Goal: Transaction & Acquisition: Purchase product/service

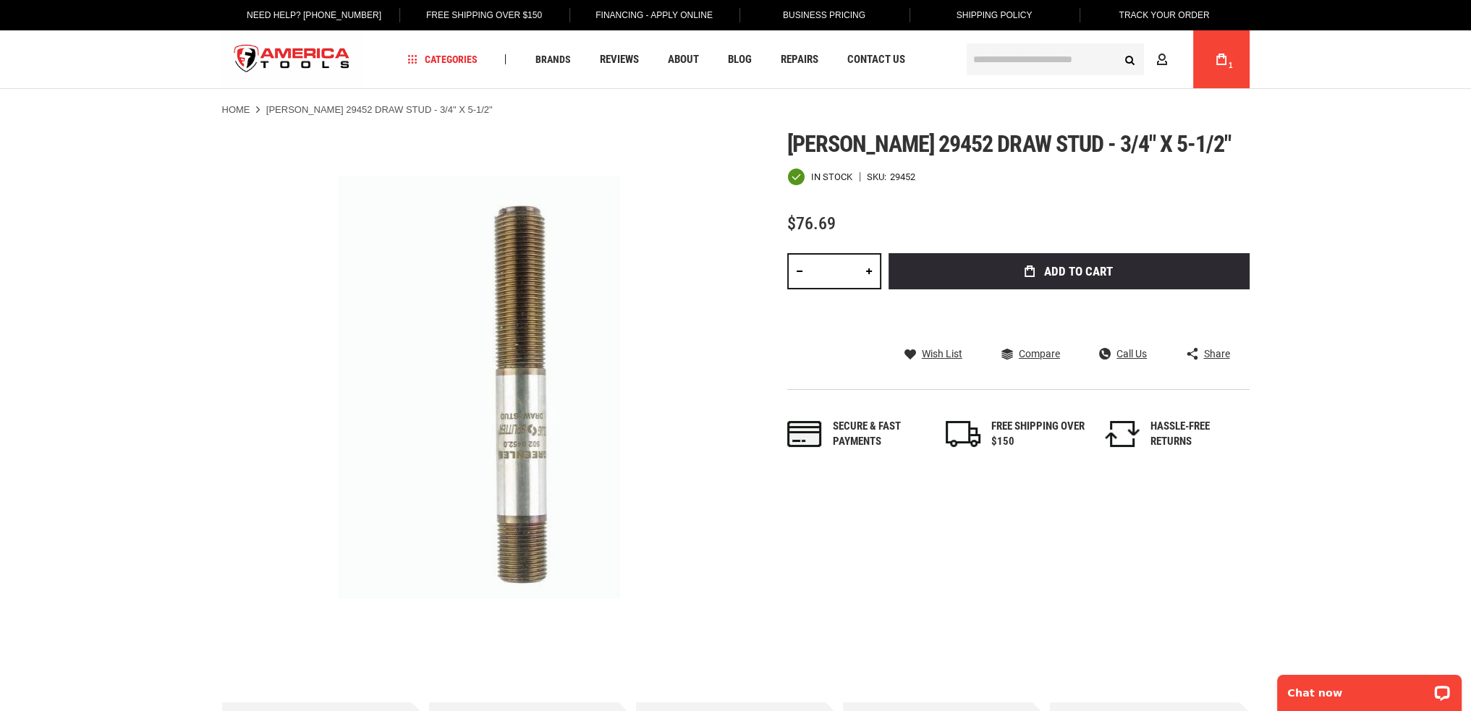
click at [1136, 276] on button "Add to Cart" at bounding box center [1069, 271] width 361 height 36
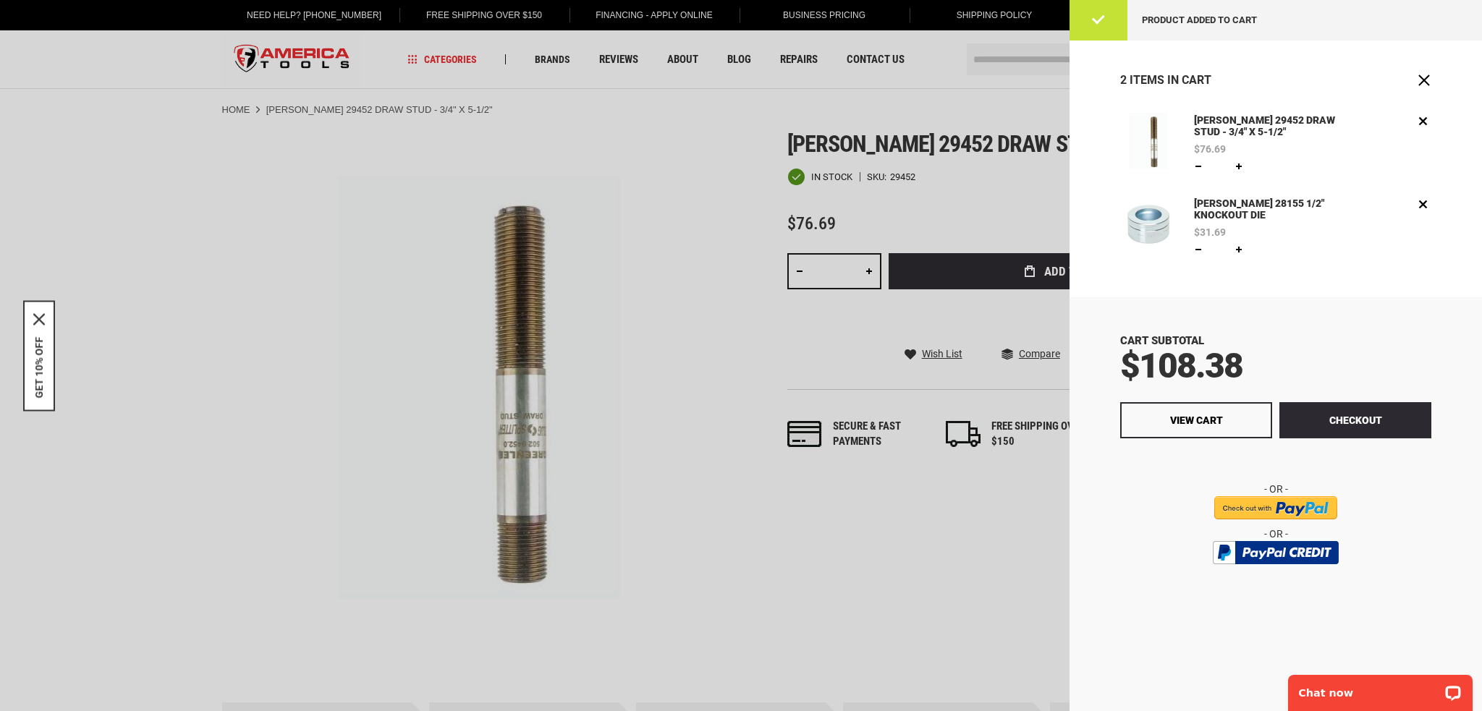
click at [1017, 62] on div at bounding box center [741, 355] width 1482 height 711
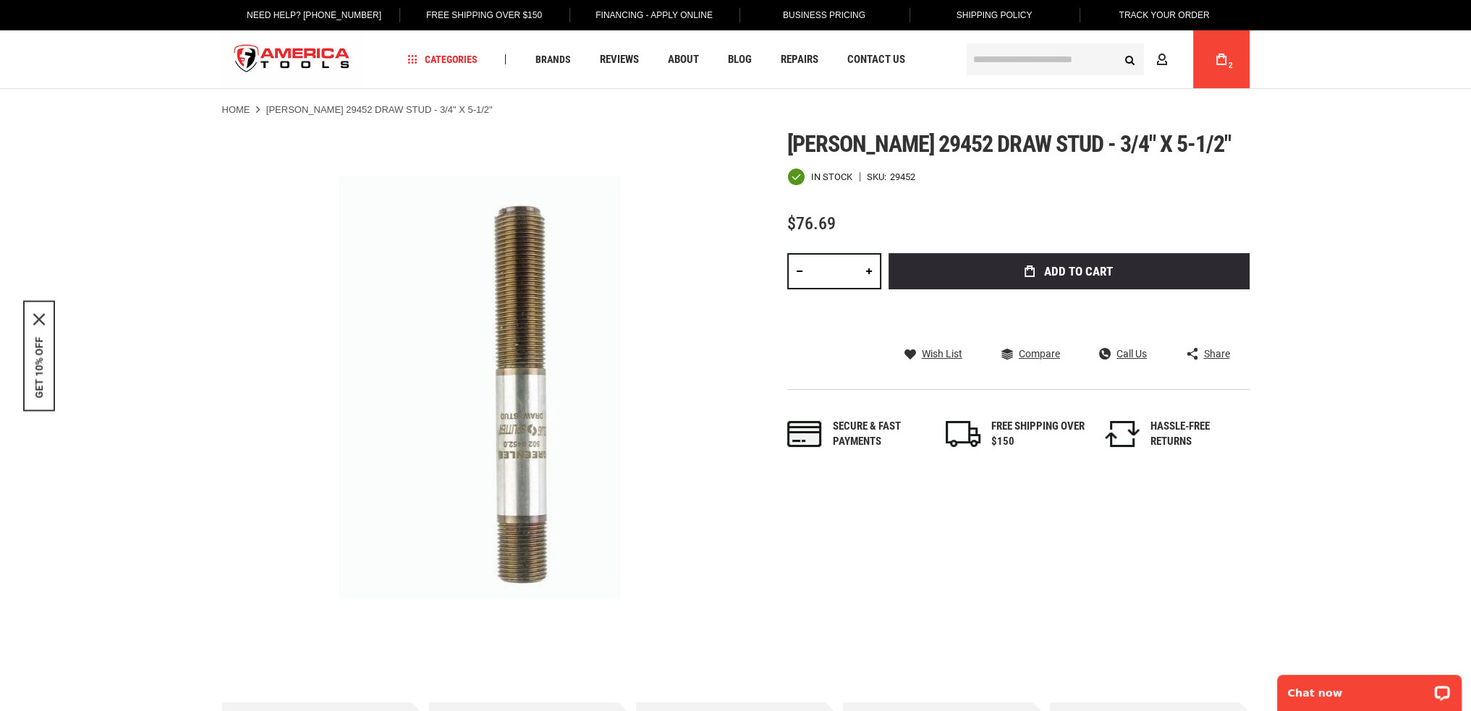
click at [1033, 61] on input "text" at bounding box center [1055, 59] width 177 height 32
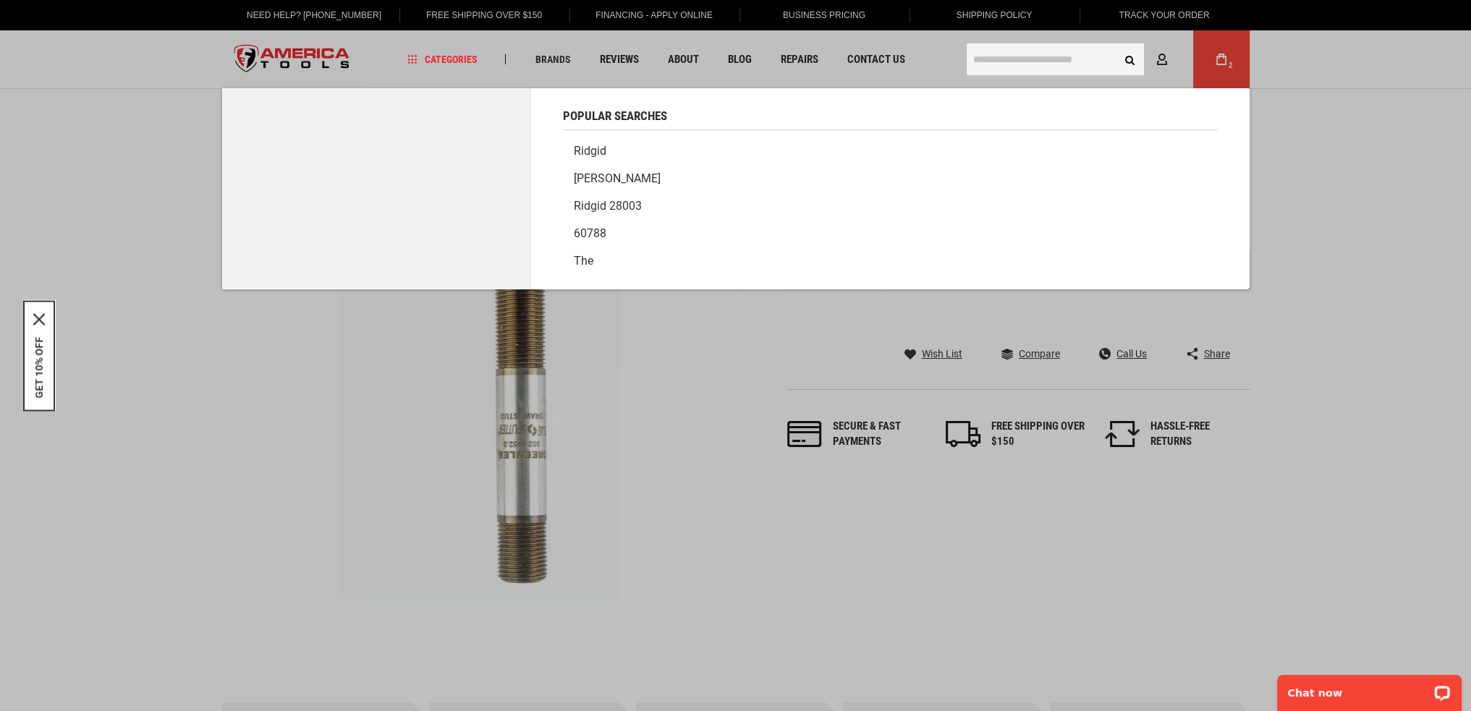
paste input "**********"
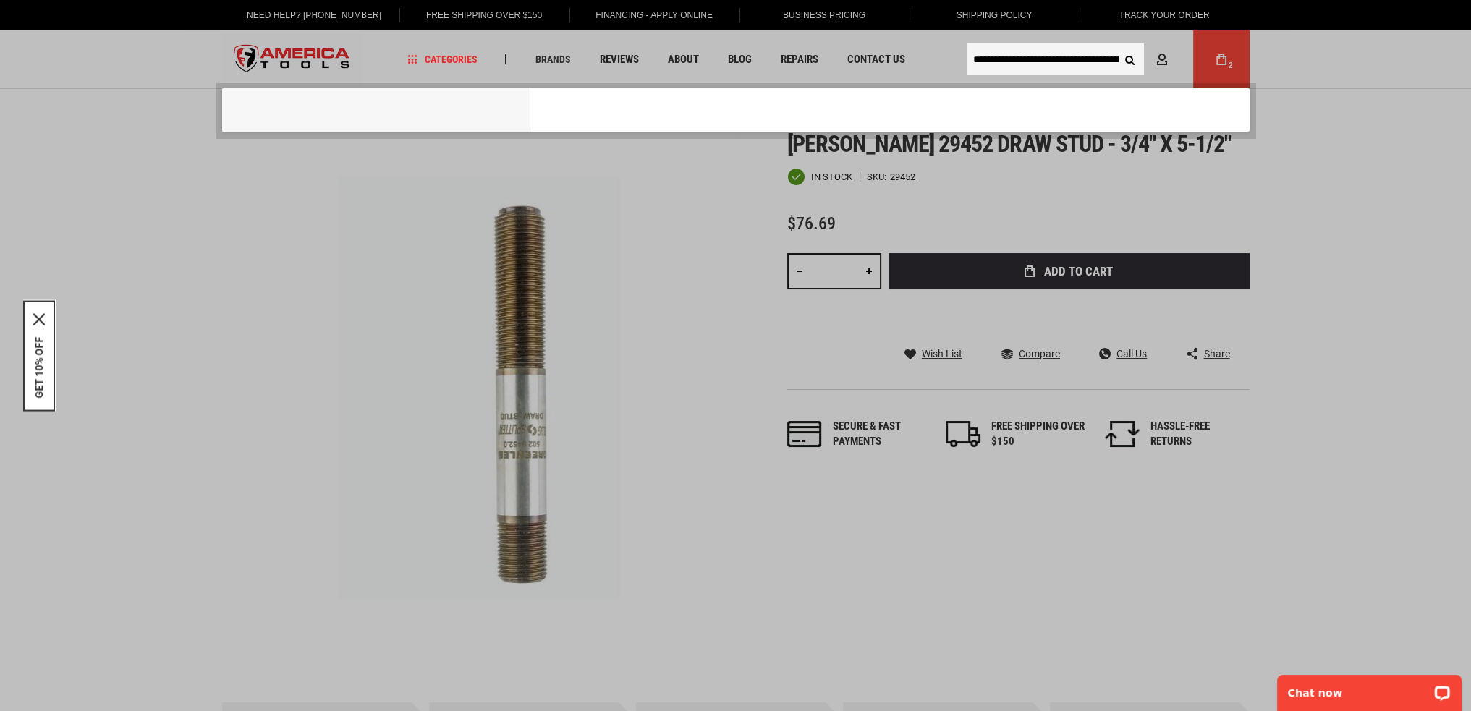
scroll to position [0, 156]
type input "**********"
click at [1116, 46] on button "Search" at bounding box center [1129, 59] width 27 height 27
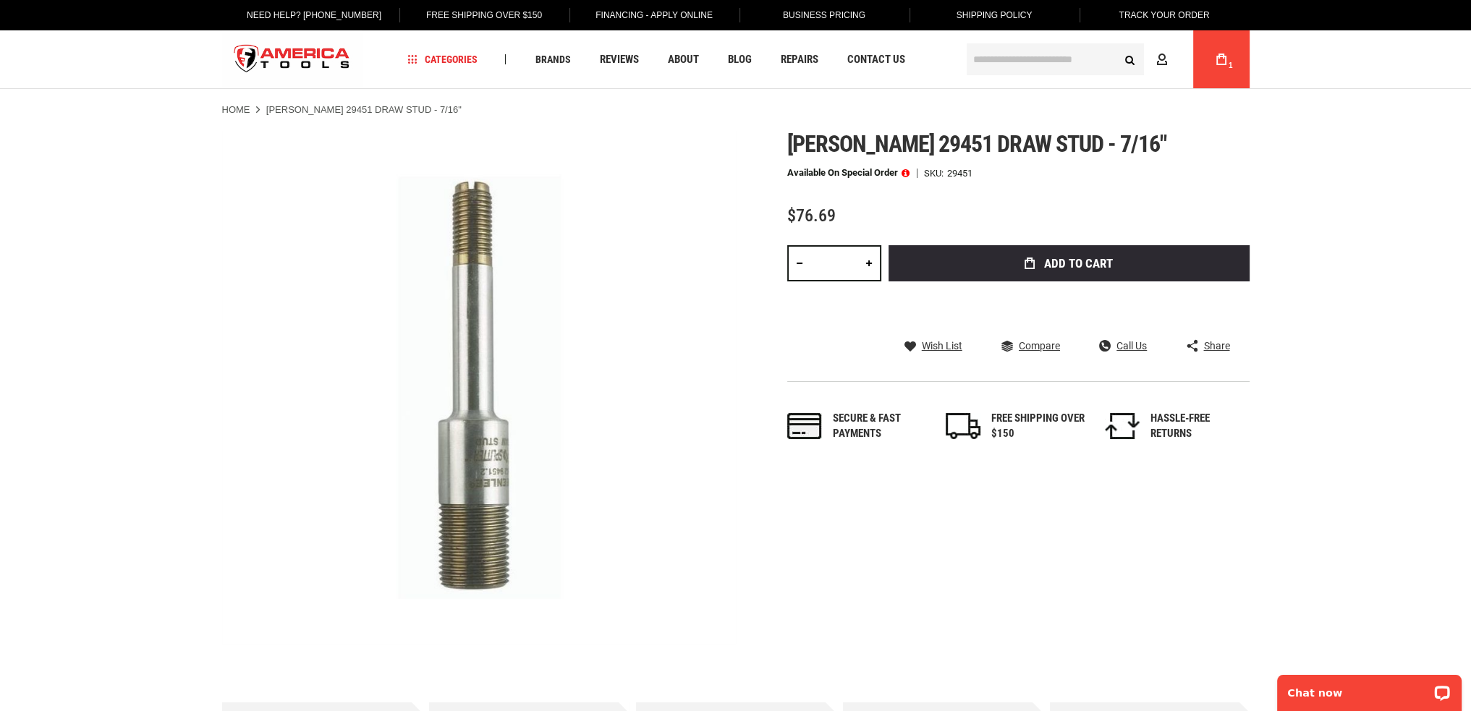
click at [1075, 58] on input "text" at bounding box center [1055, 59] width 177 height 32
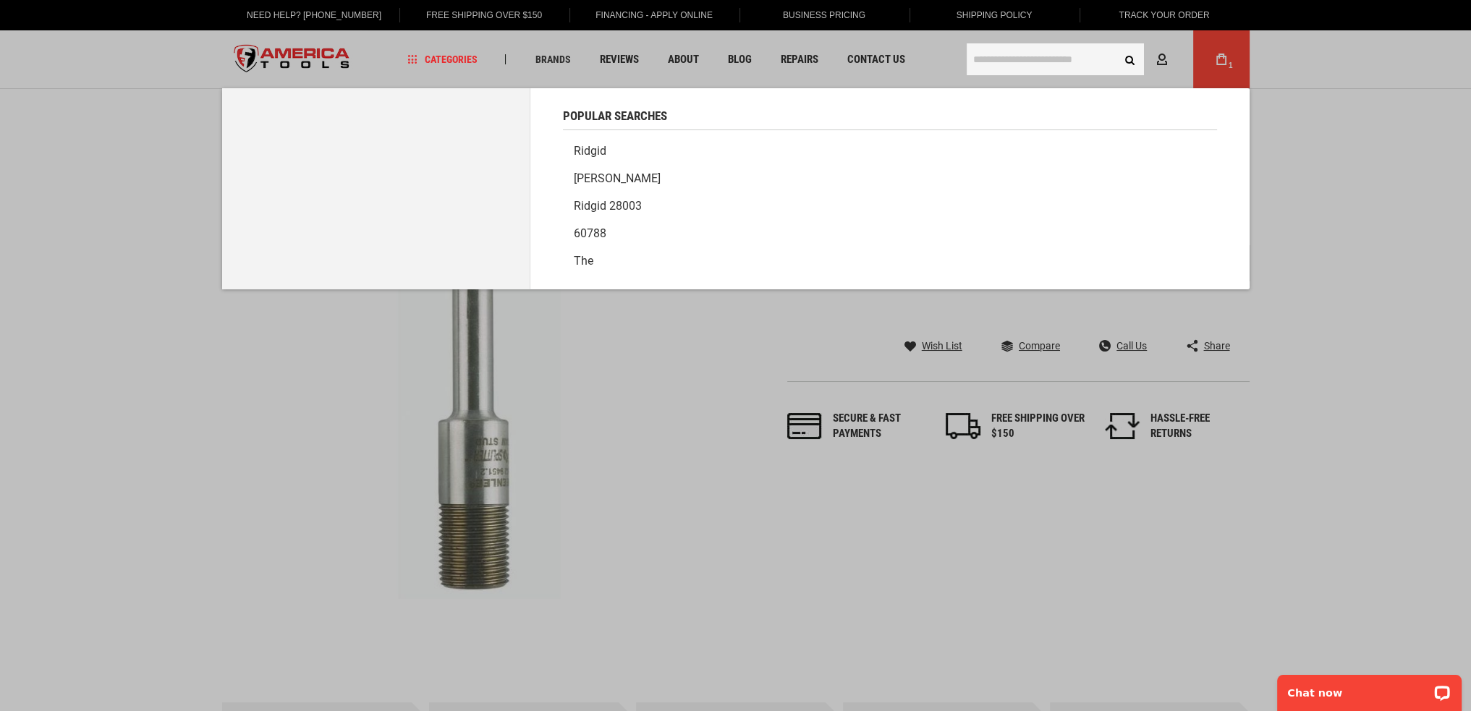
click at [1069, 60] on input "text" at bounding box center [1055, 59] width 177 height 32
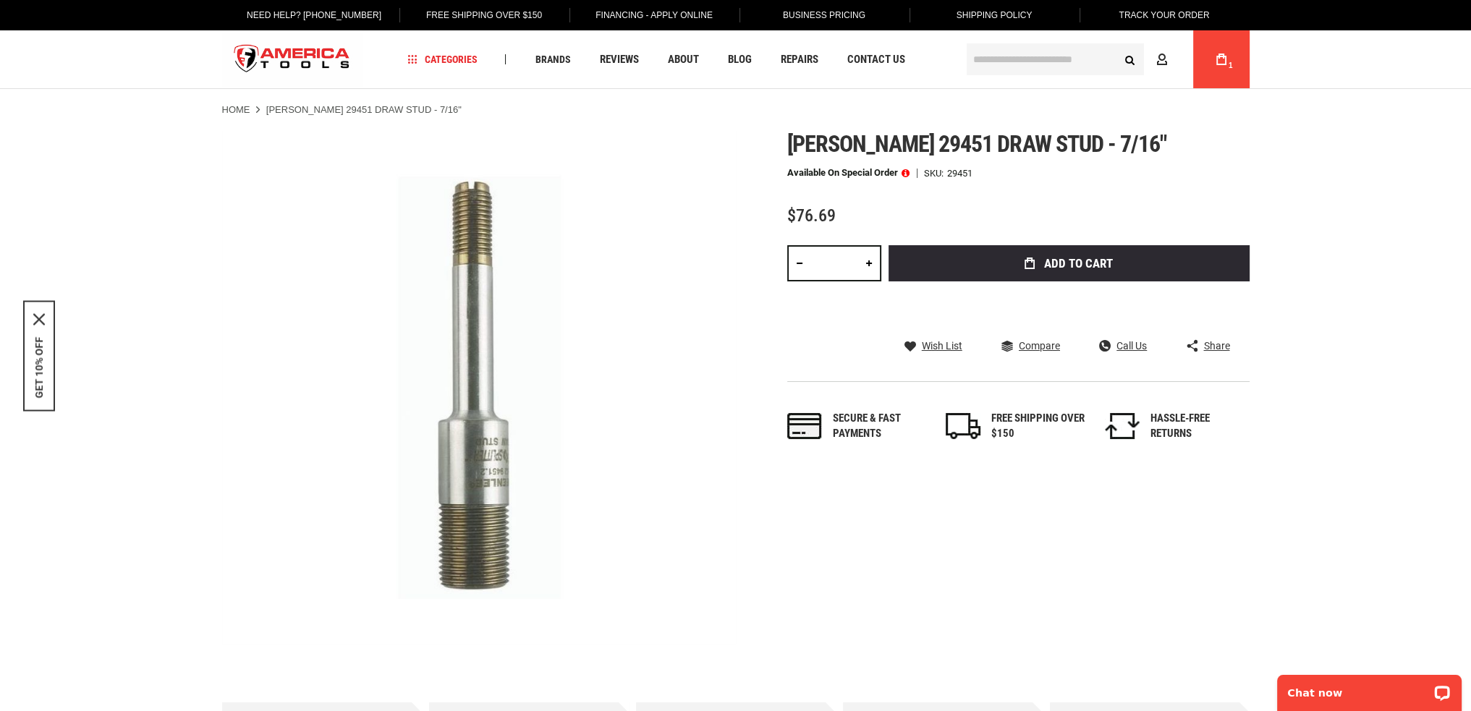
click at [1104, 258] on span "Add to Cart" at bounding box center [1078, 264] width 69 height 12
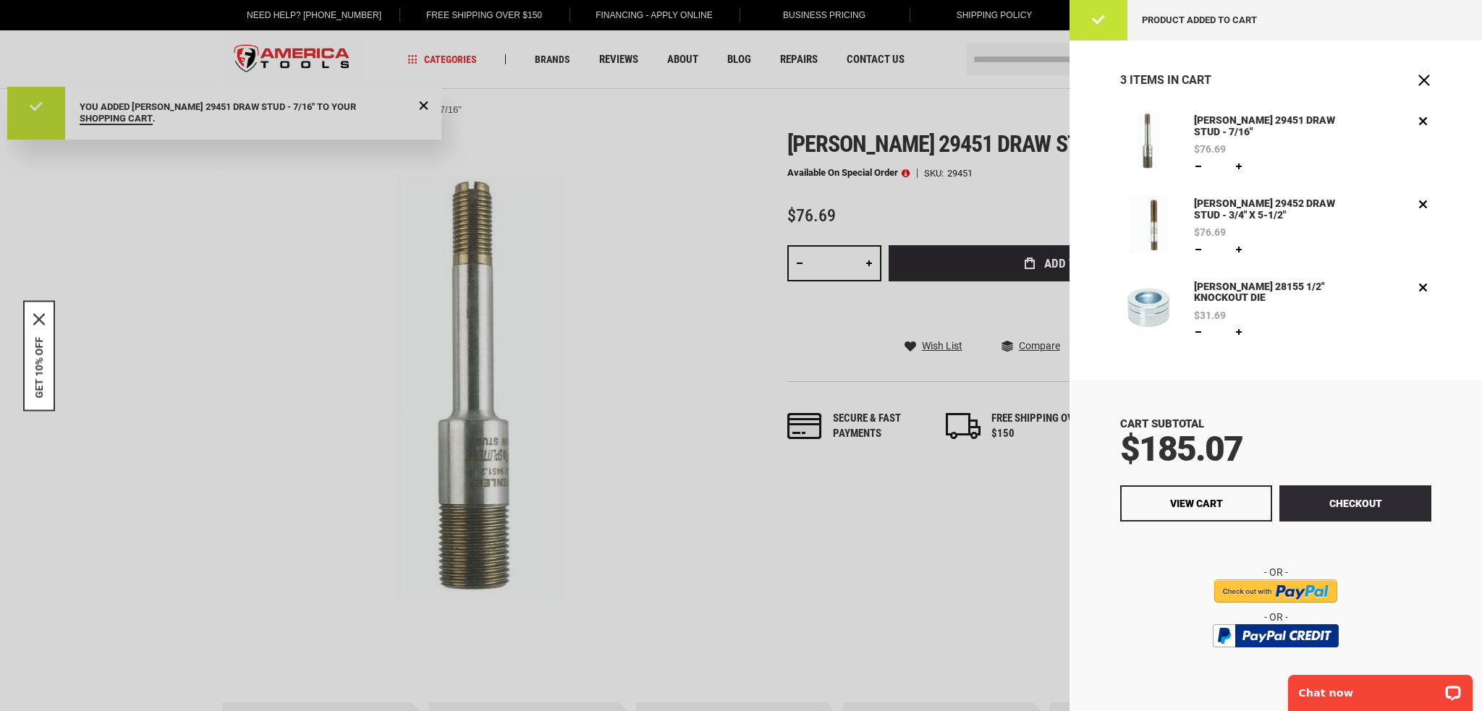
click at [737, 544] on div at bounding box center [741, 355] width 1482 height 711
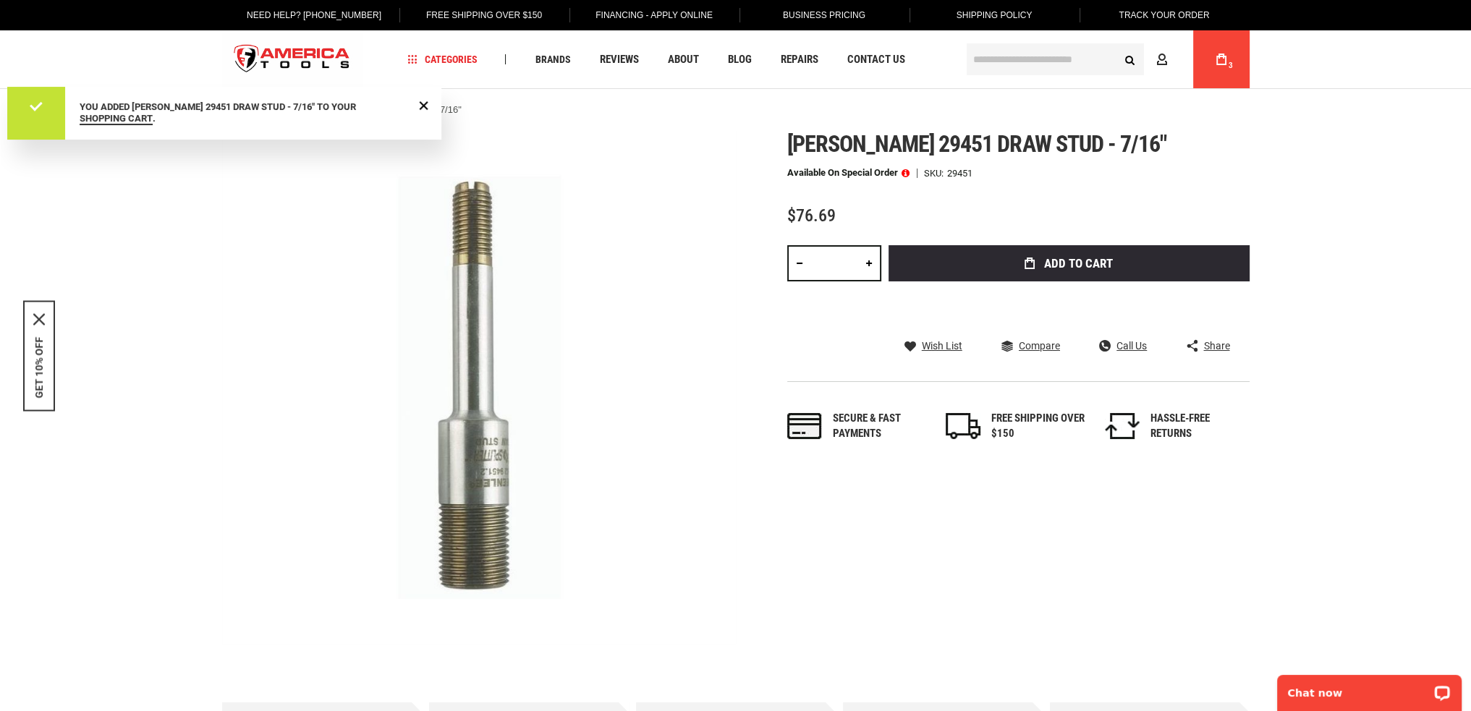
click at [1009, 59] on input "text" at bounding box center [1055, 59] width 177 height 32
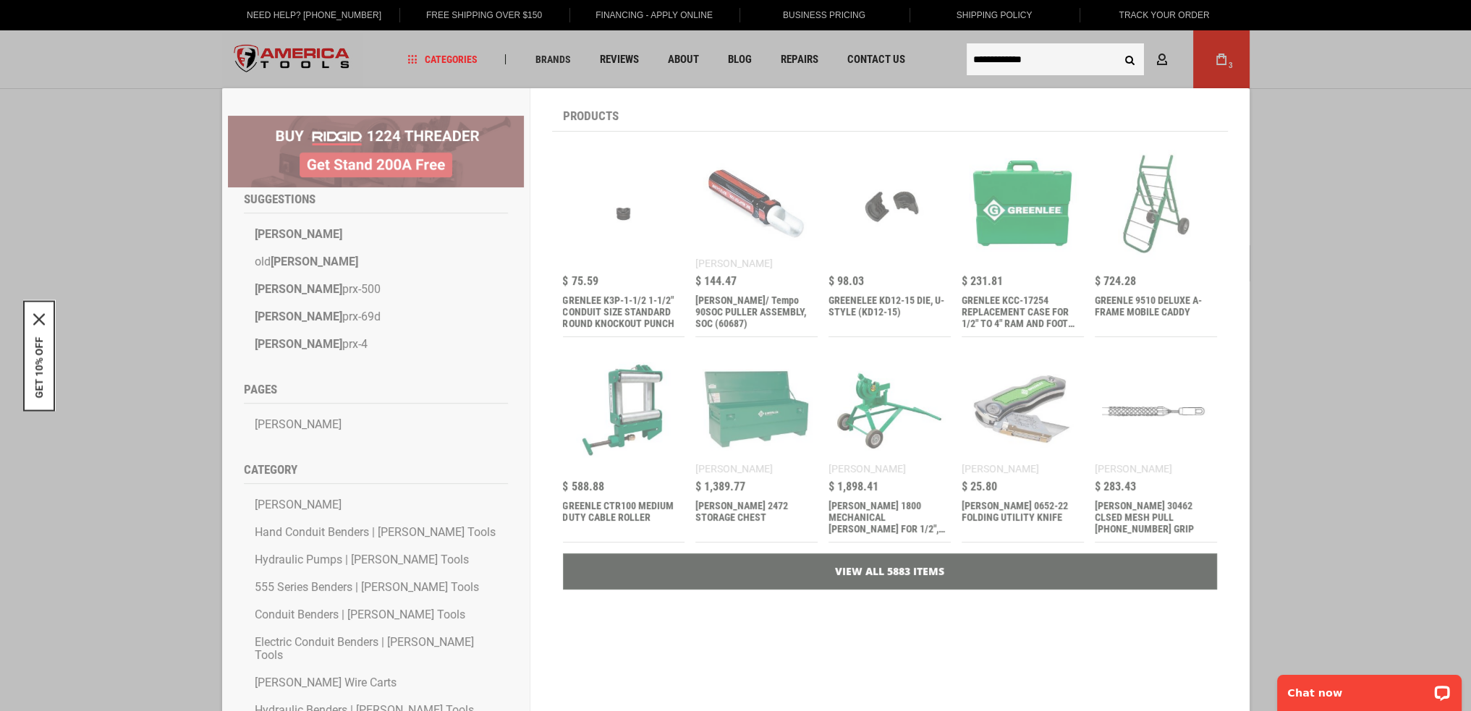
type input "**********"
click at [1116, 46] on button "Search" at bounding box center [1129, 59] width 27 height 27
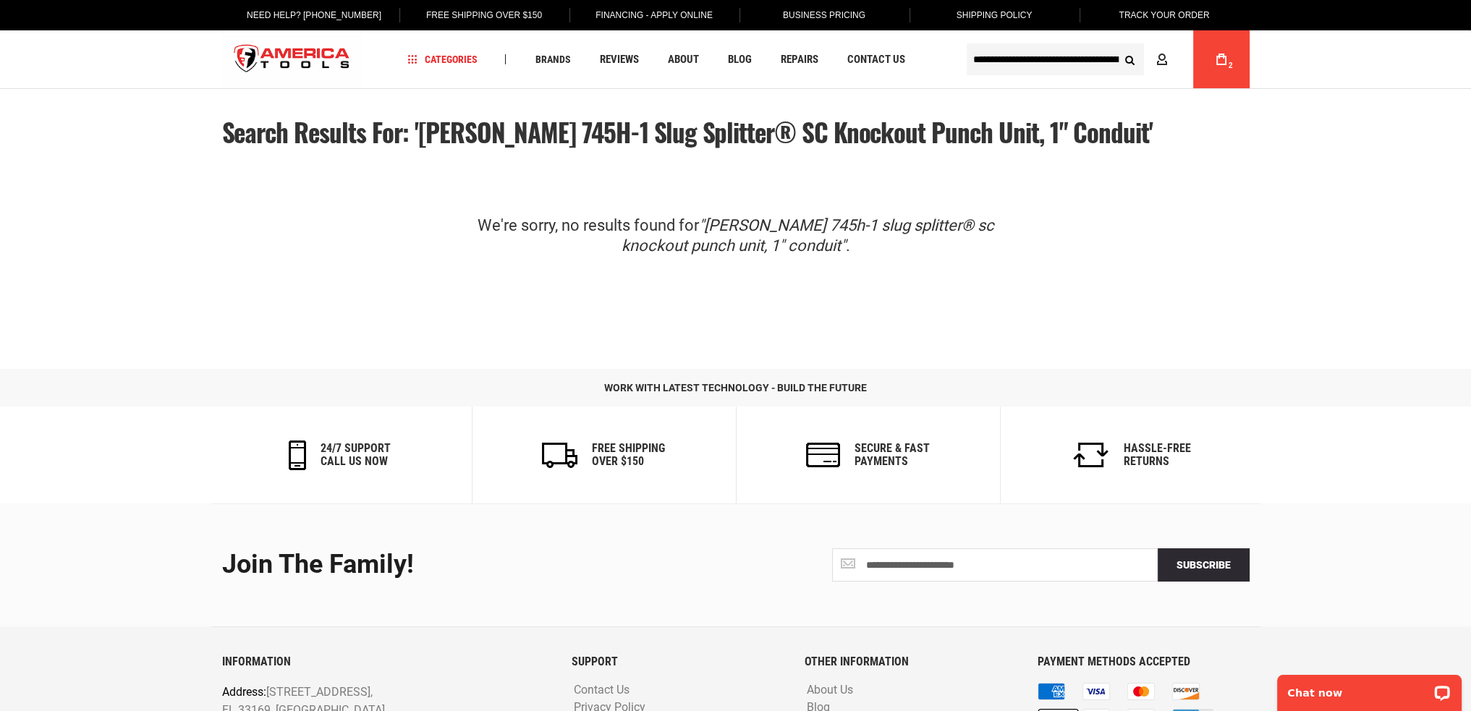
type input "**********"
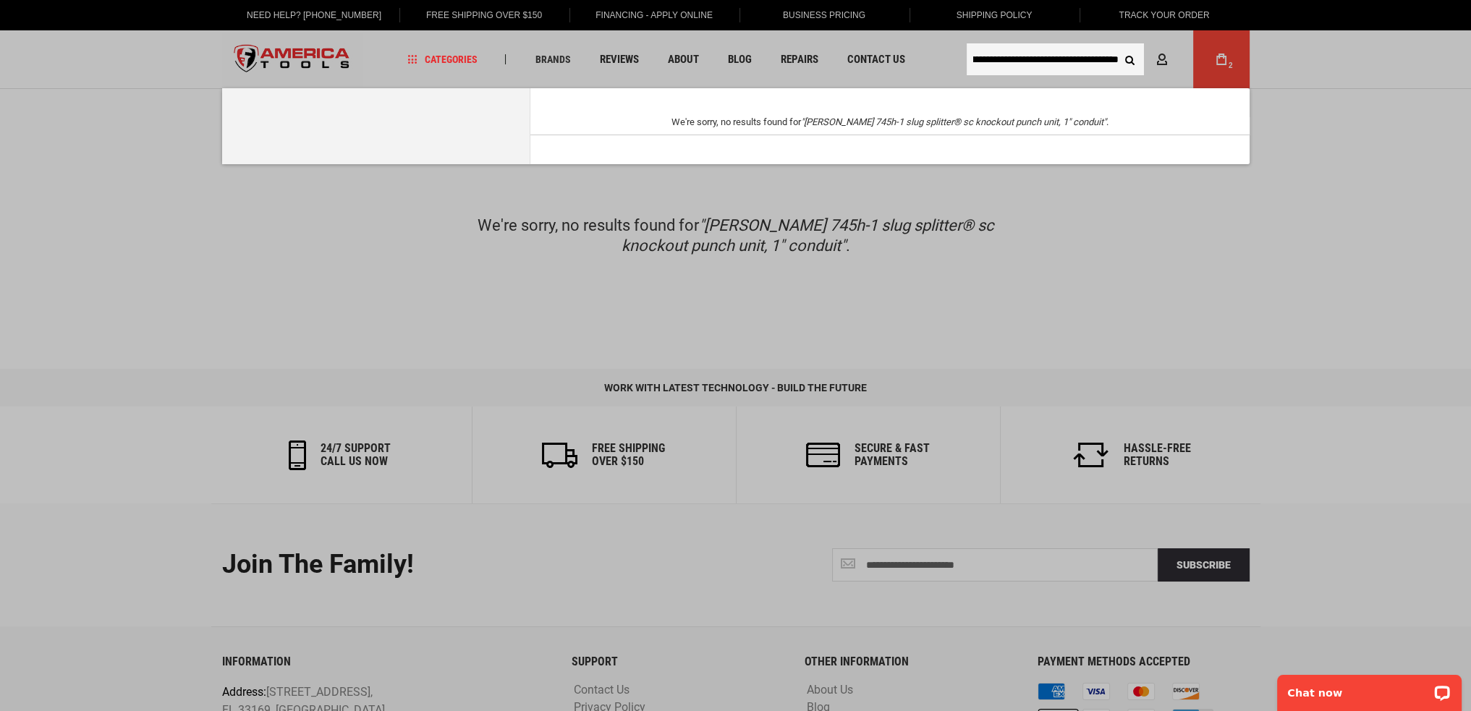
scroll to position [0, 156]
drag, startPoint x: 1017, startPoint y: 59, endPoint x: 1185, endPoint y: 83, distance: 169.7
click at [1185, 83] on body "The store will not work correctly in the case when cookies are disabled. Langua…" at bounding box center [735, 420] width 1471 height 840
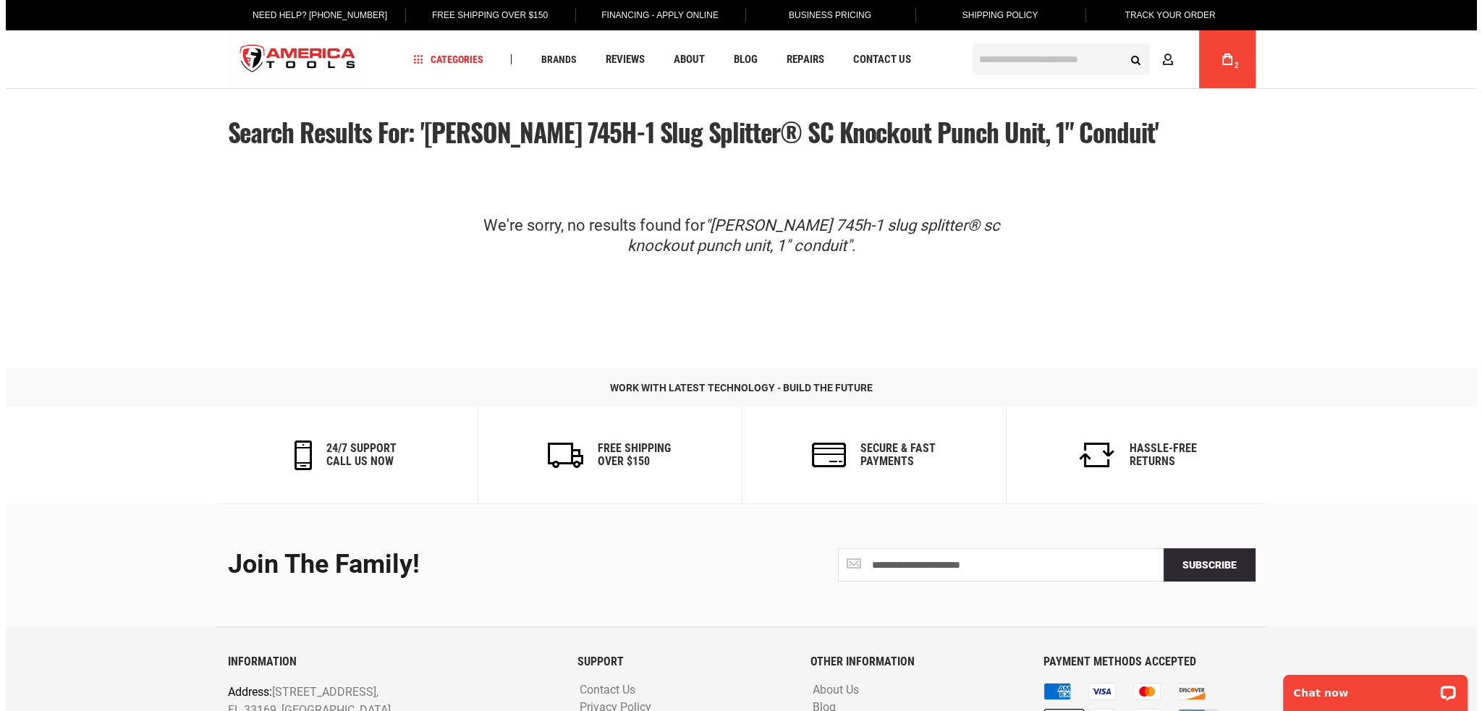
scroll to position [0, 0]
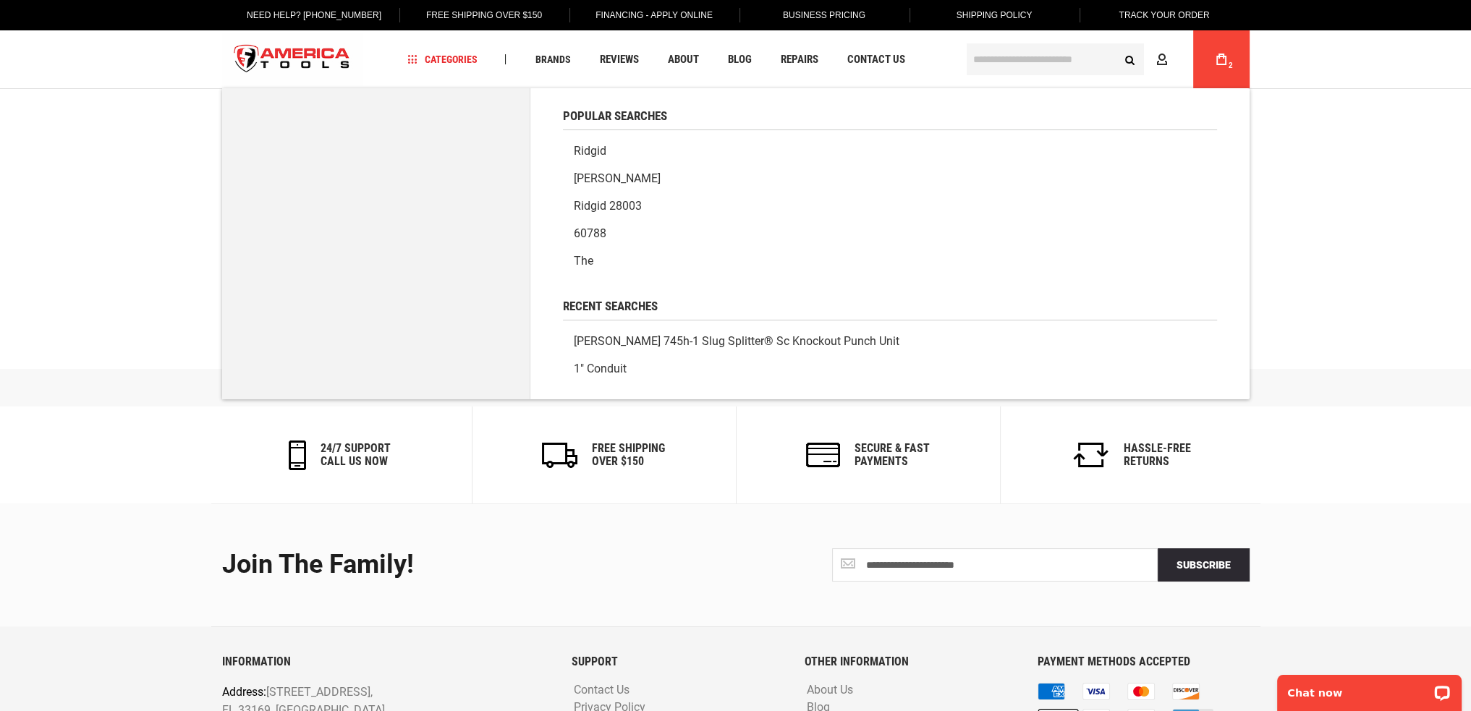
click at [1352, 240] on div "Language English Español Need Help? +1 305-513-9914 Free Shipping Over $150 Fin…" at bounding box center [735, 420] width 1471 height 840
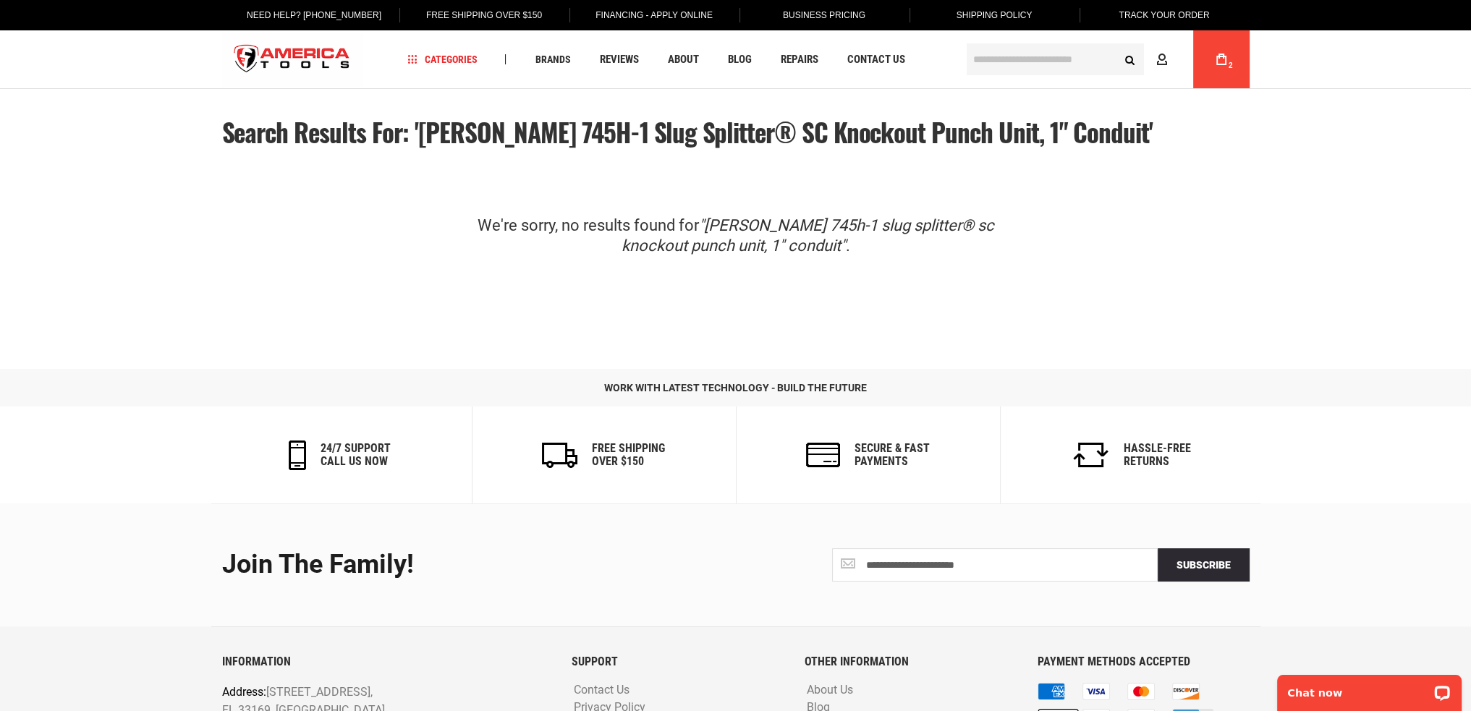
click at [1213, 56] on link "My Cart 2" at bounding box center [1221, 59] width 27 height 58
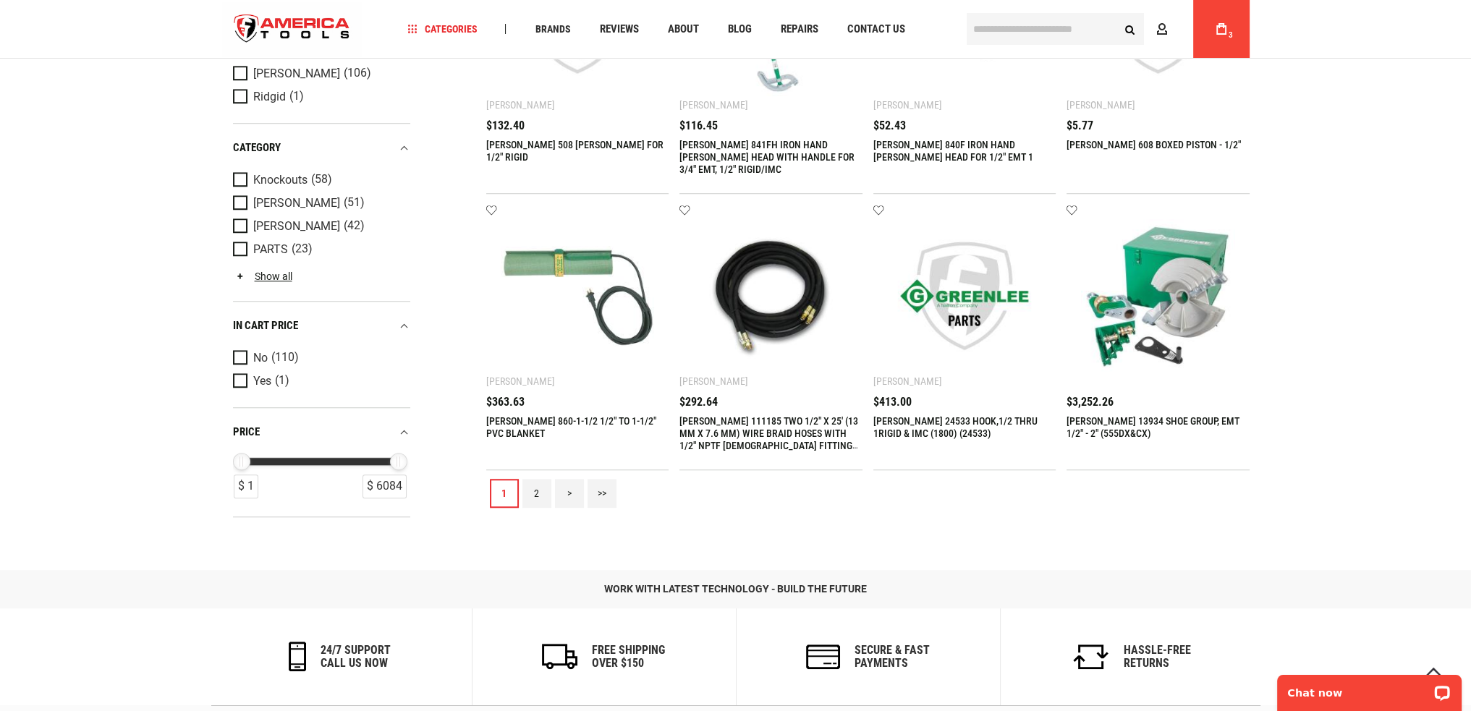
scroll to position [1922, 0]
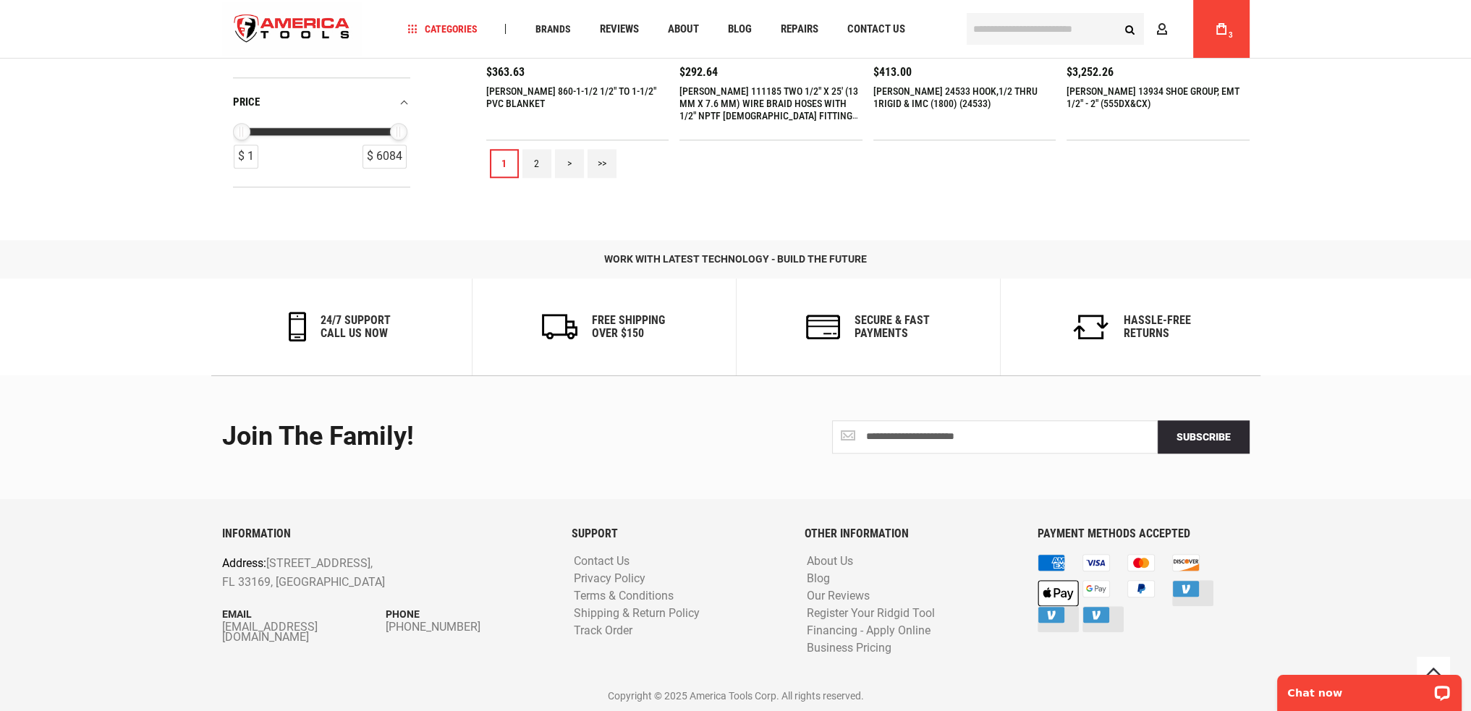
click at [533, 163] on link "2" at bounding box center [536, 163] width 29 height 29
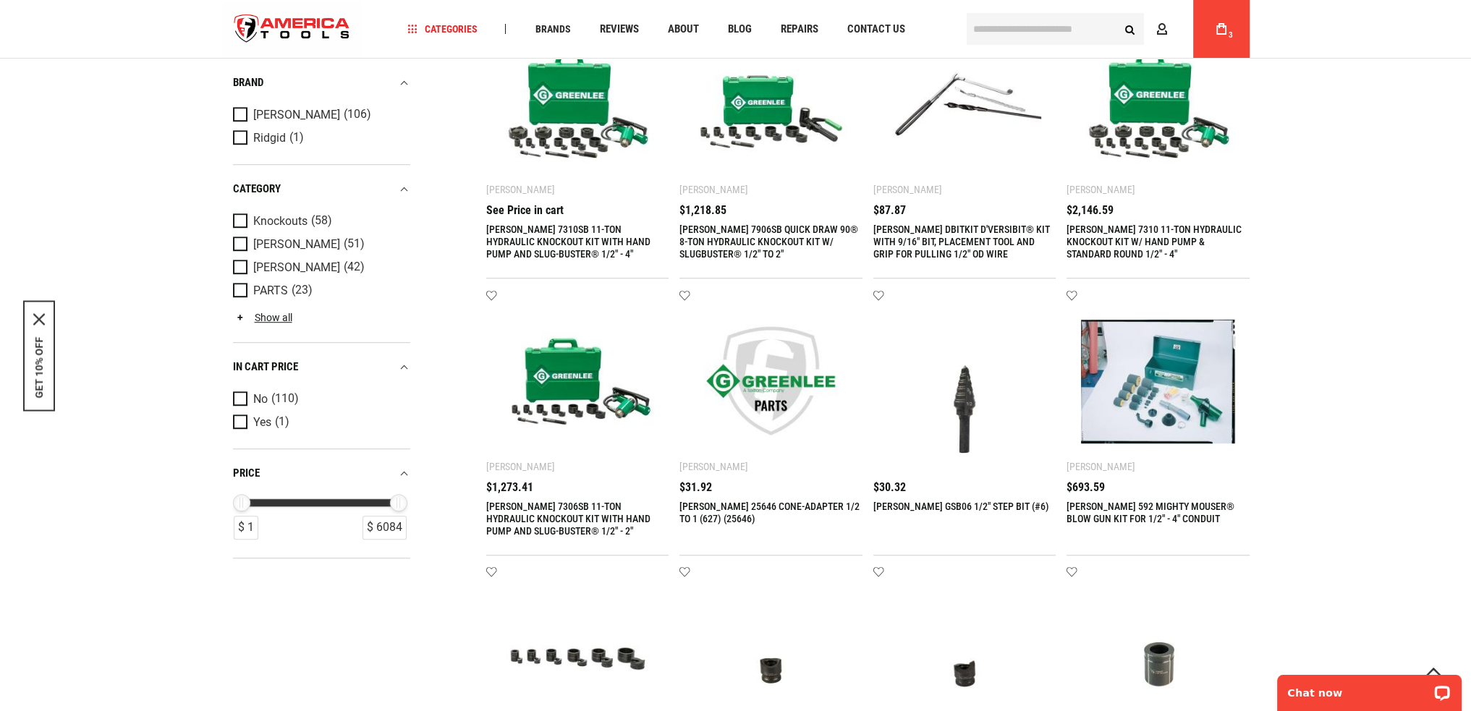
scroll to position [1520, 0]
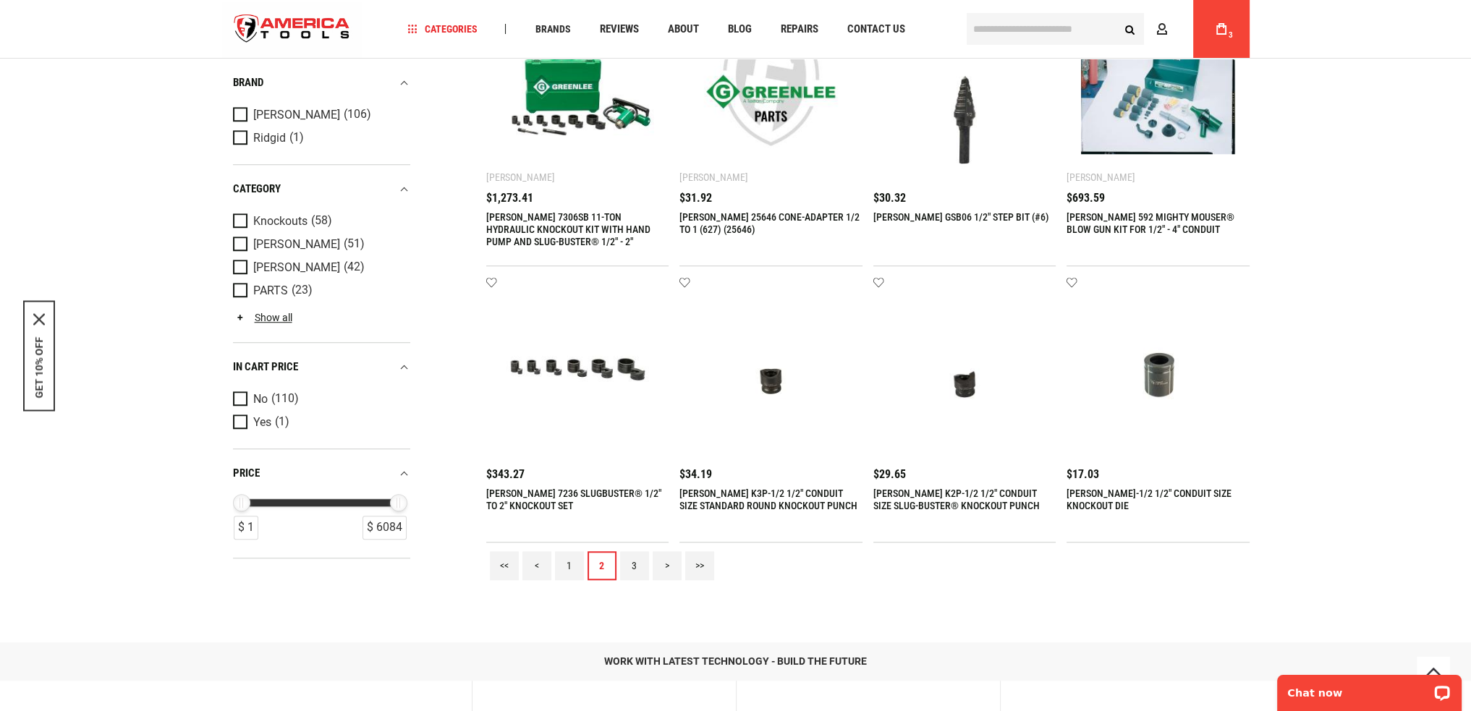
click at [637, 566] on link "3" at bounding box center [634, 565] width 29 height 29
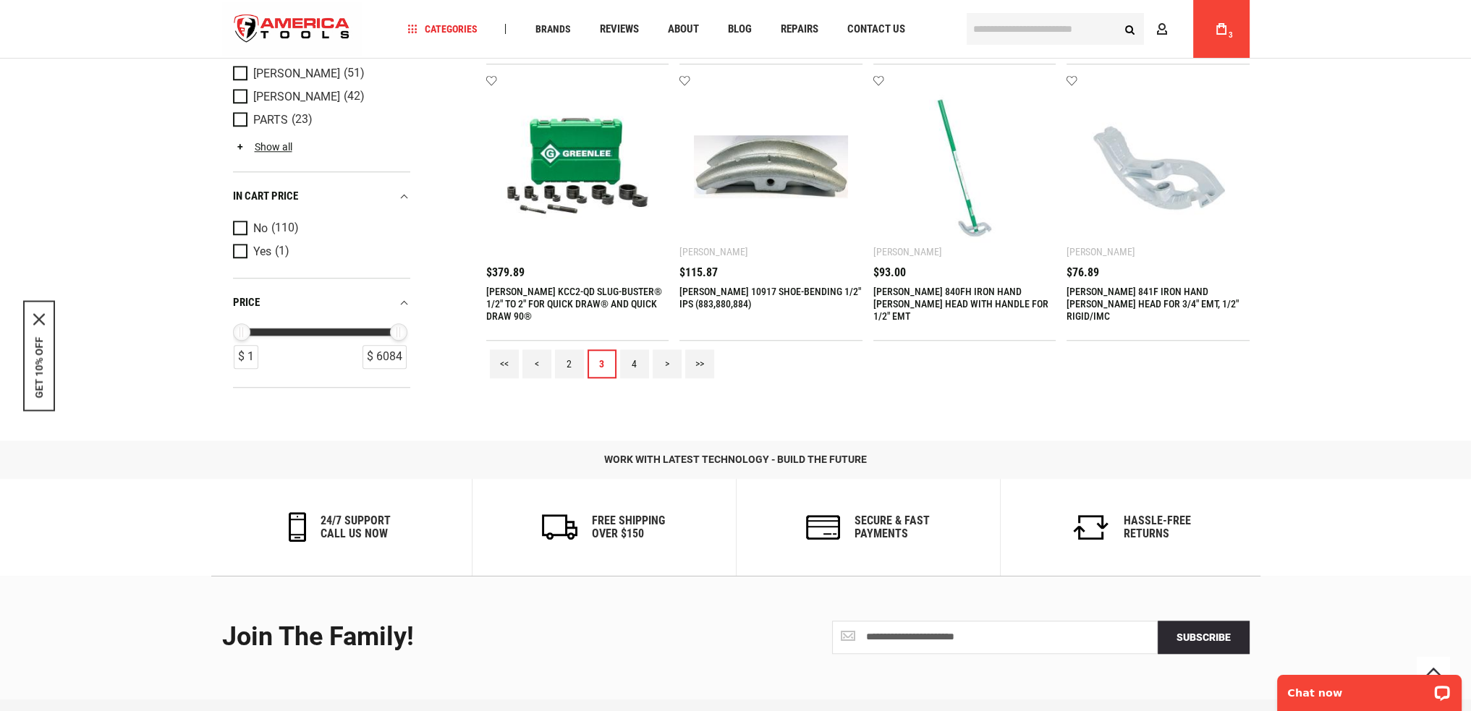
scroll to position [1809, 0]
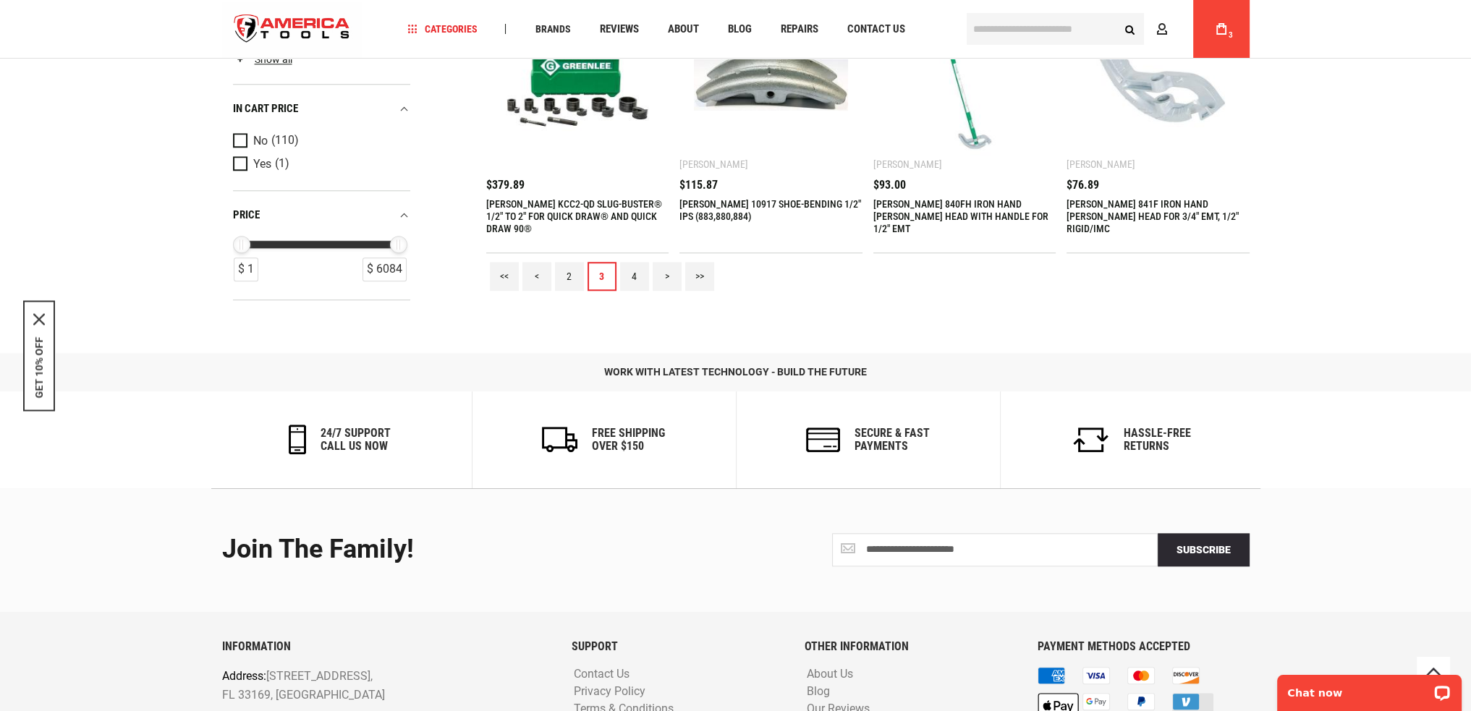
click at [637, 267] on link "4" at bounding box center [634, 276] width 29 height 29
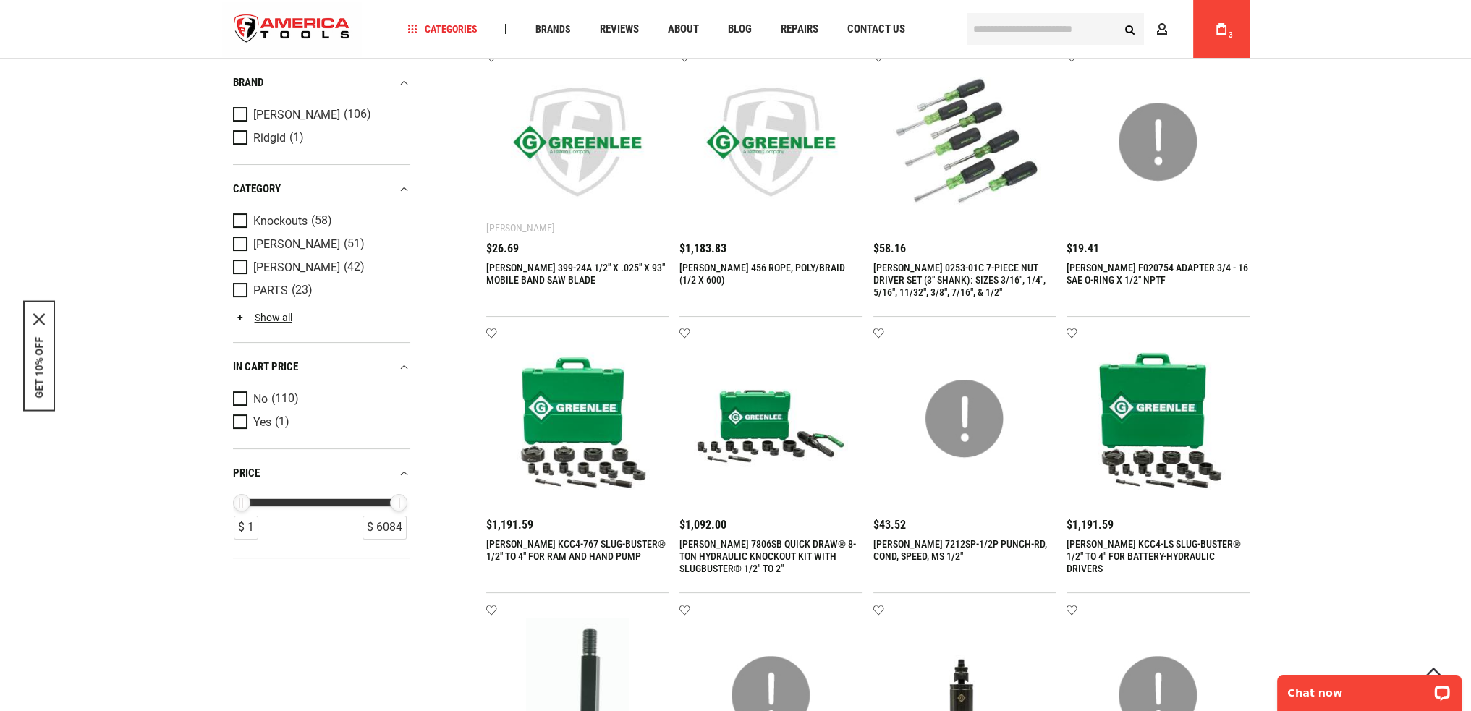
scroll to position [579, 0]
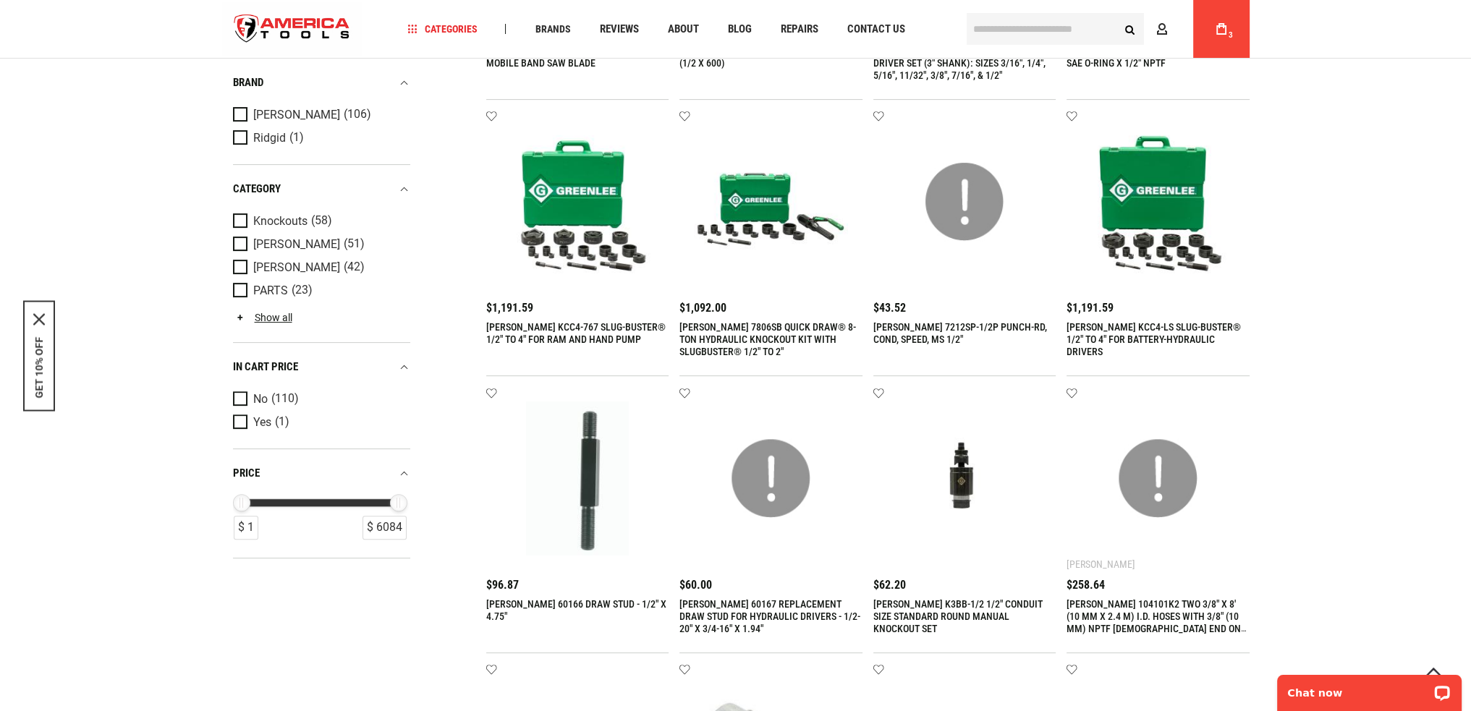
click at [768, 486] on img at bounding box center [771, 479] width 154 height 154
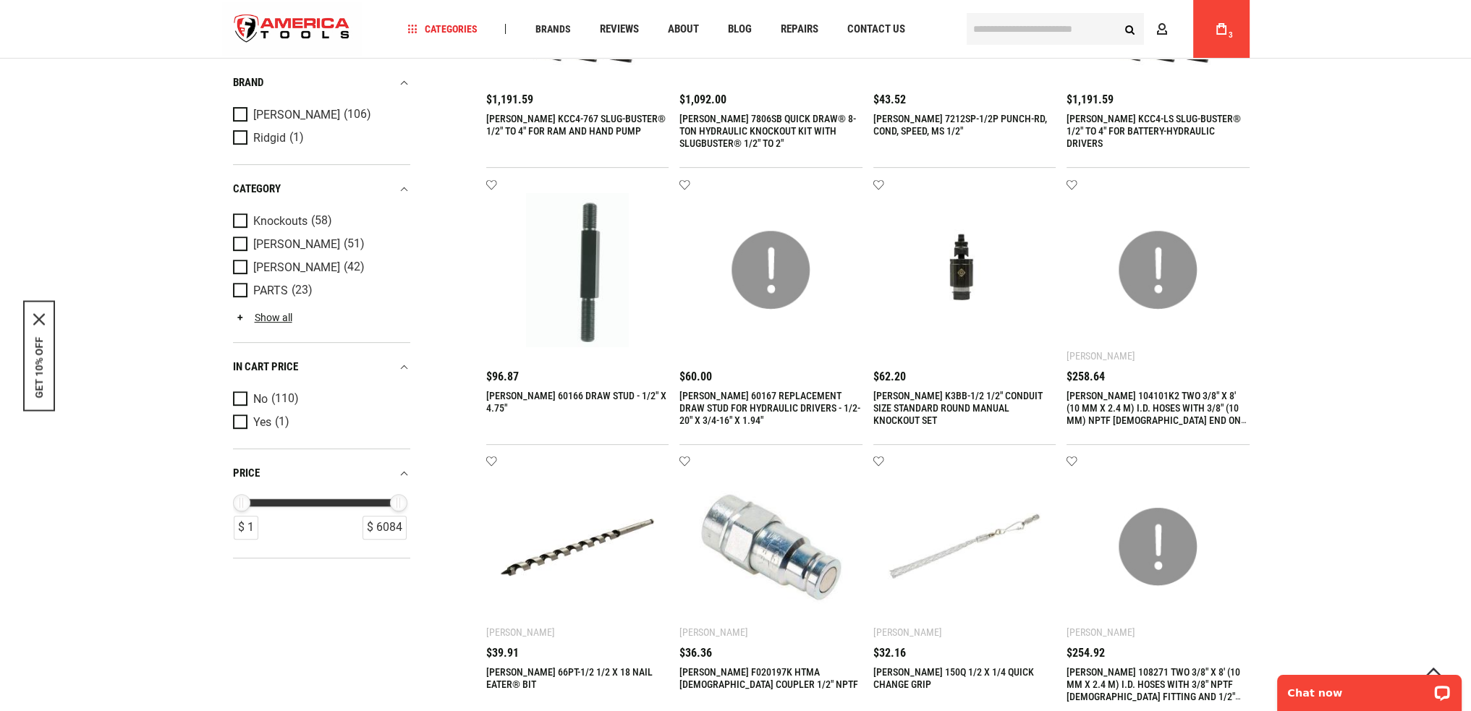
scroll to position [1085, 0]
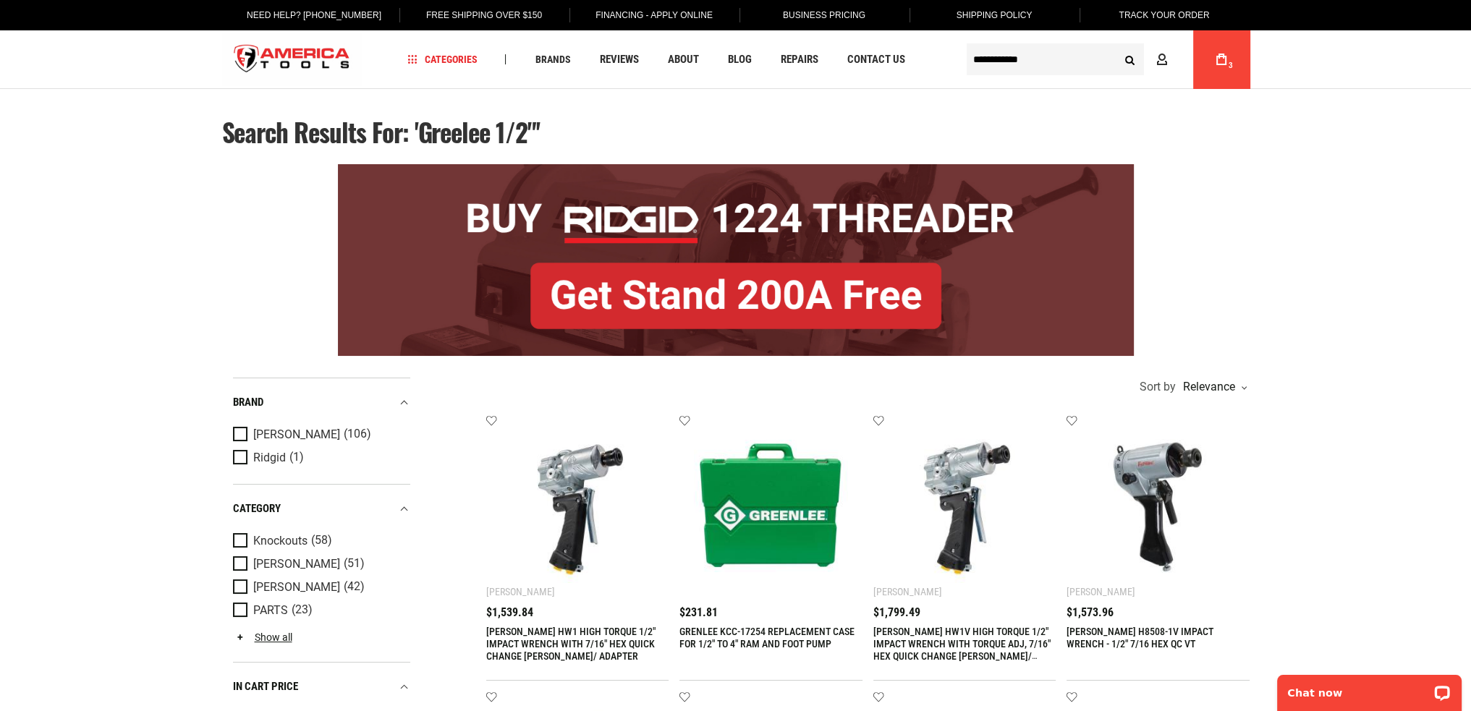
click at [1022, 59] on input "**********" at bounding box center [1055, 59] width 177 height 32
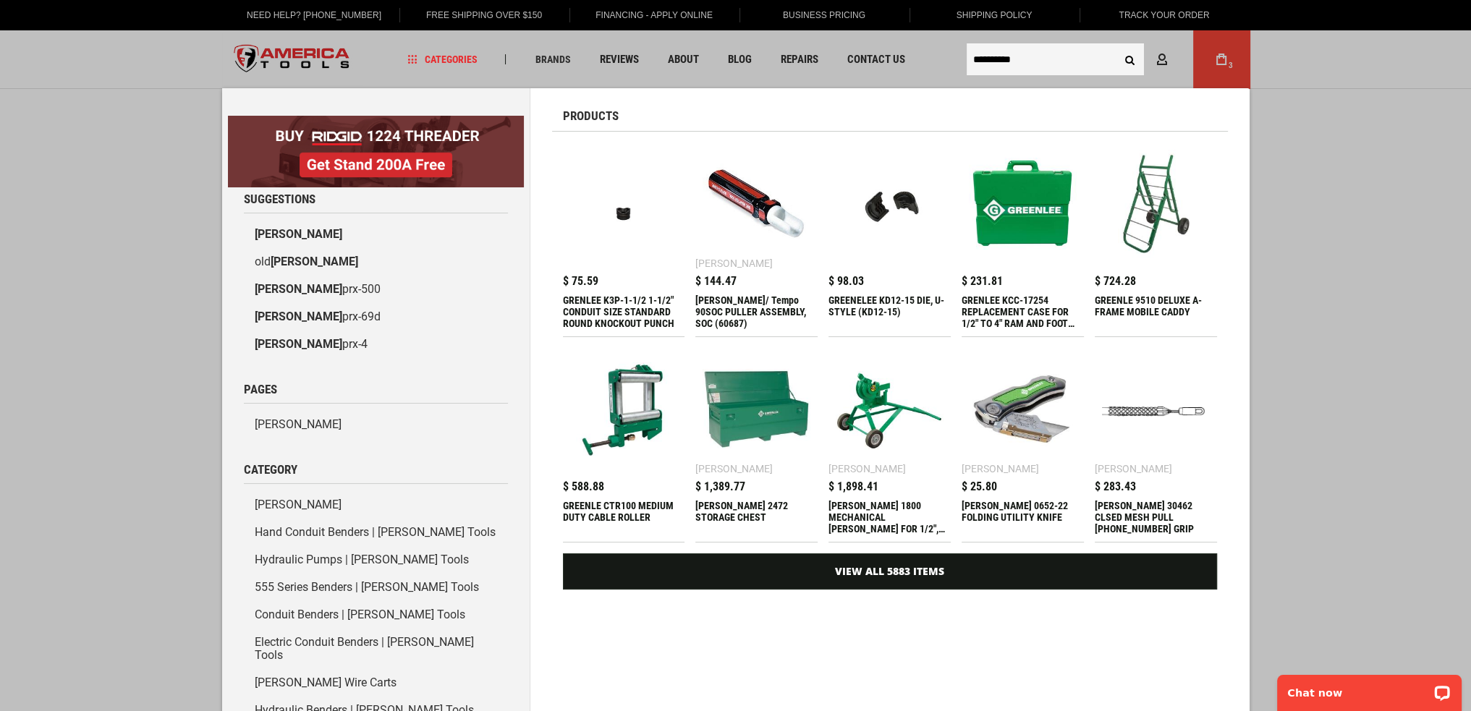
type input "**********"
click at [1116, 46] on button "Search" at bounding box center [1129, 59] width 27 height 27
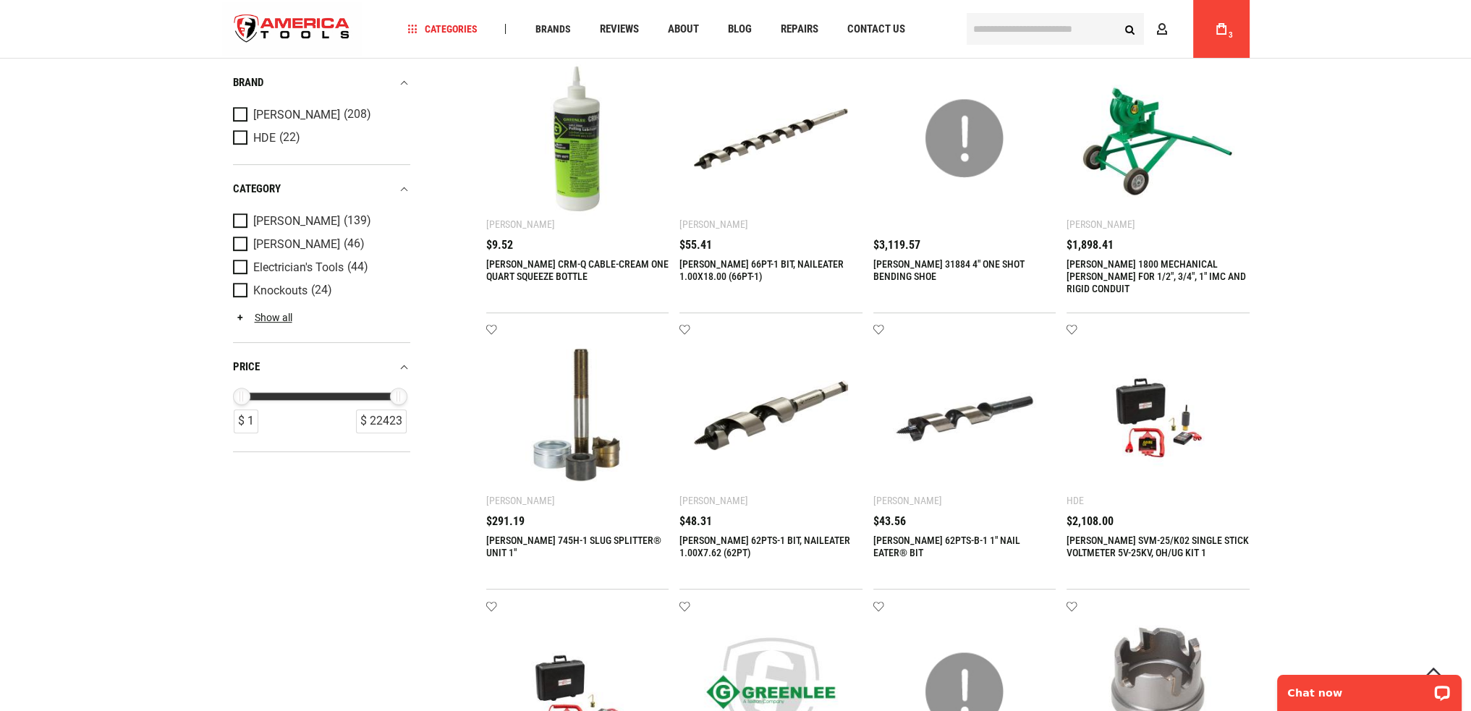
scroll to position [1013, 0]
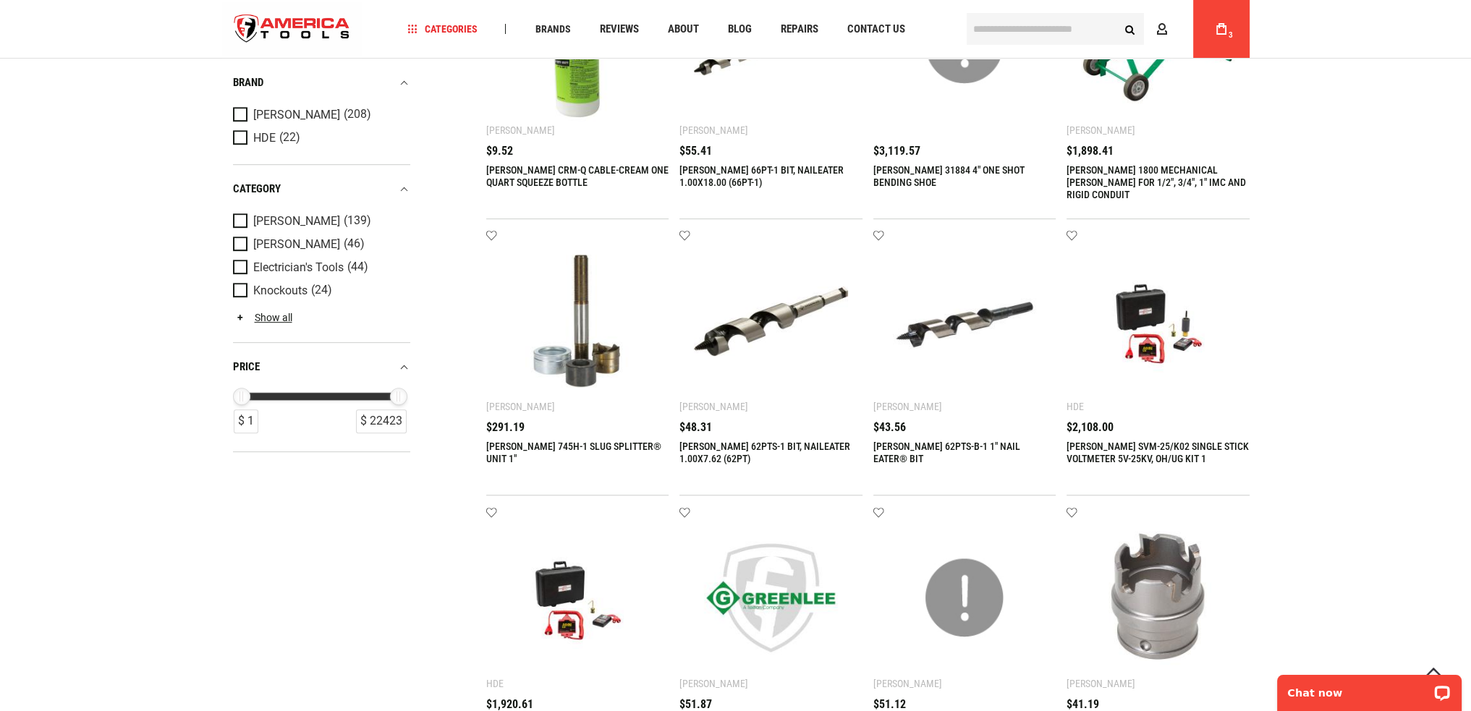
click at [583, 338] on img at bounding box center [578, 322] width 154 height 154
click at [584, 373] on img at bounding box center [578, 322] width 154 height 154
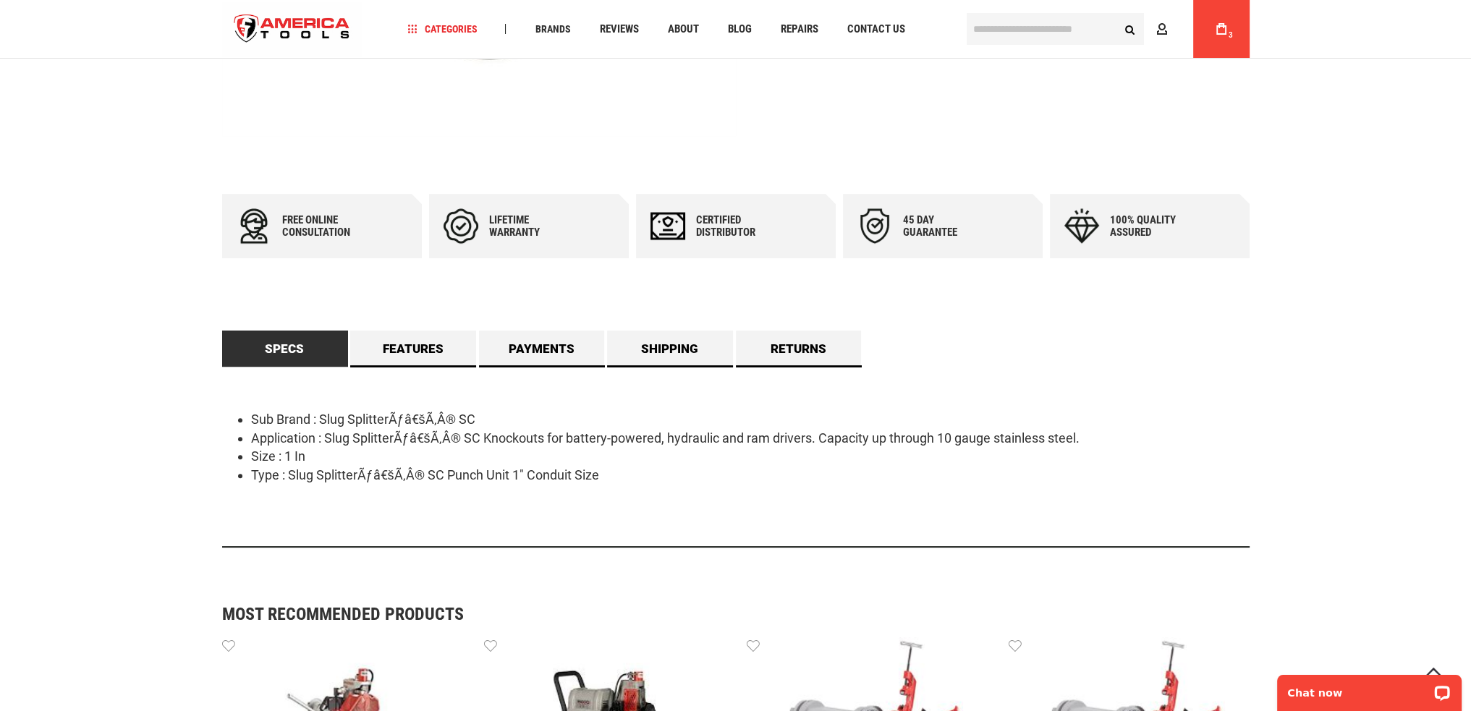
scroll to position [651, 0]
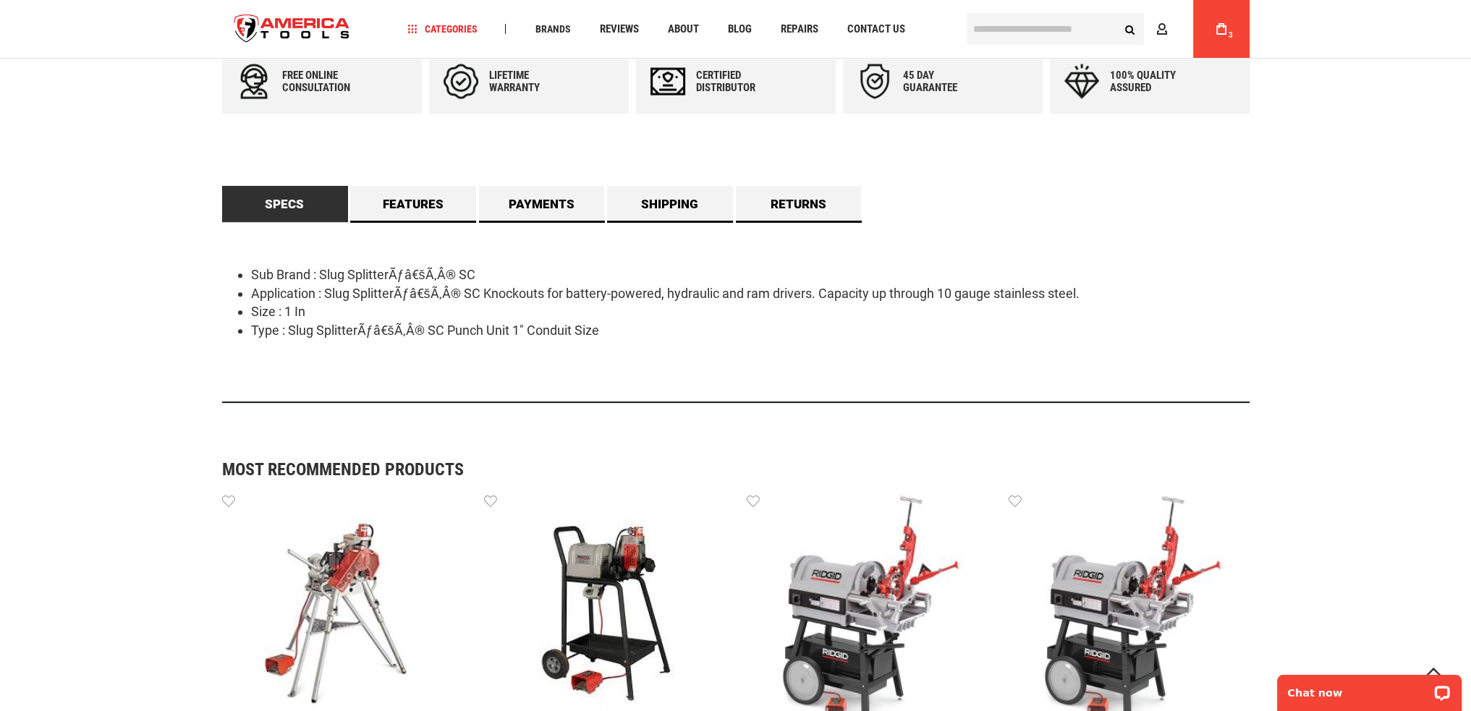
click at [361, 182] on div "Free online consultation Lifetime warranty Certified Distributor 45 day Guarant…" at bounding box center [735, 231] width 1027 height 365
click at [378, 190] on link "Features" at bounding box center [413, 204] width 126 height 36
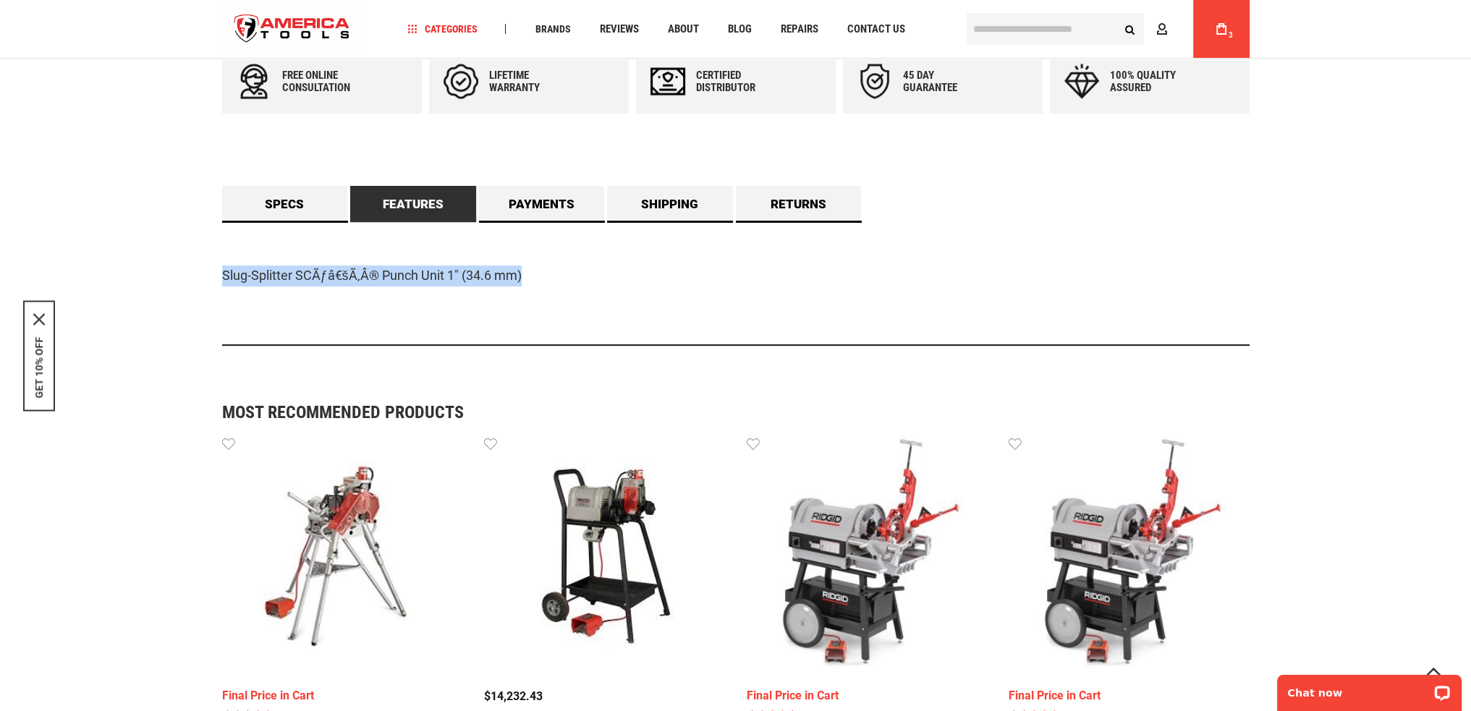
drag, startPoint x: 220, startPoint y: 280, endPoint x: 554, endPoint y: 293, distance: 333.8
click at [554, 293] on main "Skip to the end of the images gallery Skip to the beginning of the images galle…" at bounding box center [736, 436] width 1056 height 1946
copy p "Slug-Splitter SCÃƒâ€šÃ‚Â® Punch Unit 1" (34.6 mm)"
